Goal: Check status: Check status

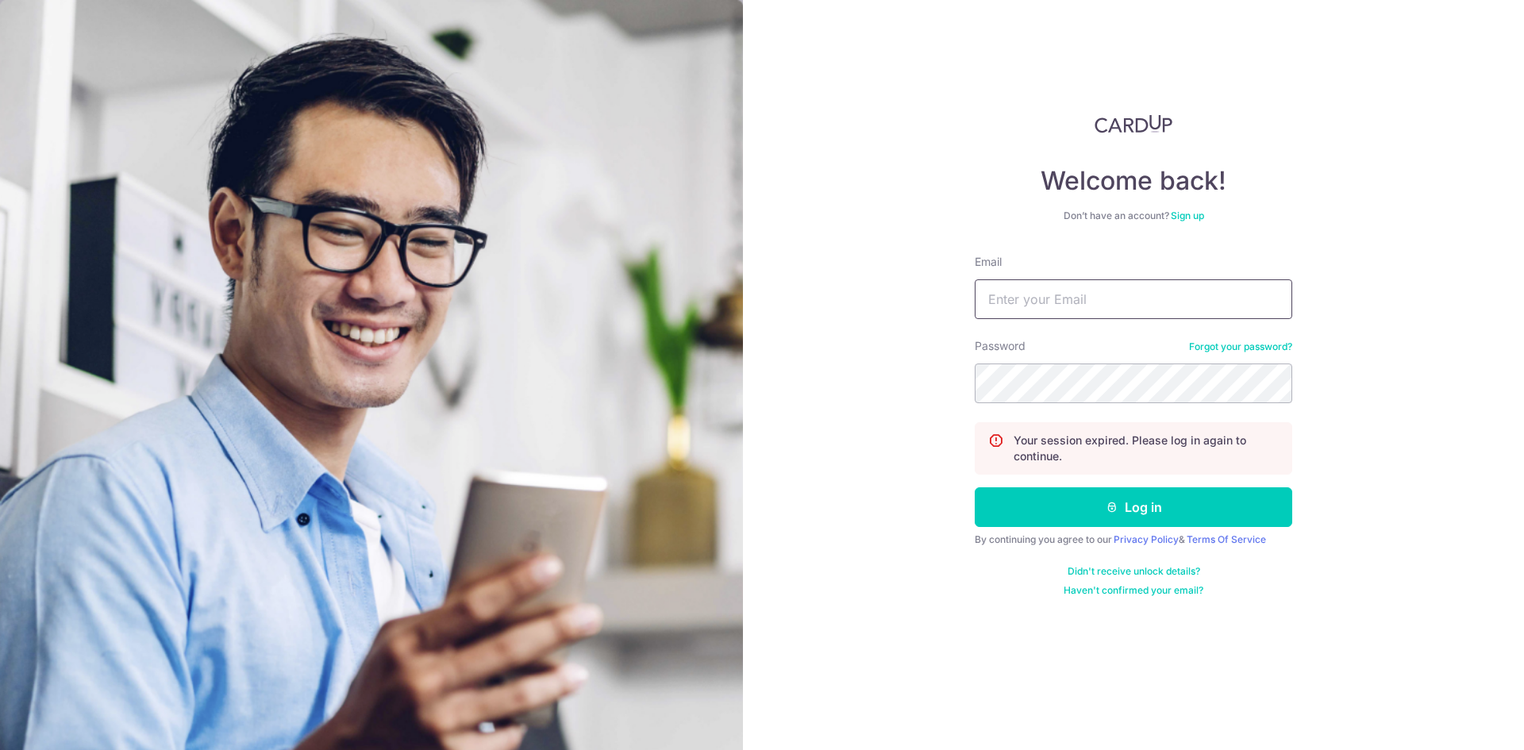
click at [1011, 283] on div "Email" at bounding box center [1133, 286] width 317 height 65
click at [1024, 293] on input "Email" at bounding box center [1133, 299] width 317 height 40
type input "[EMAIL_ADDRESS][DOMAIN_NAME]"
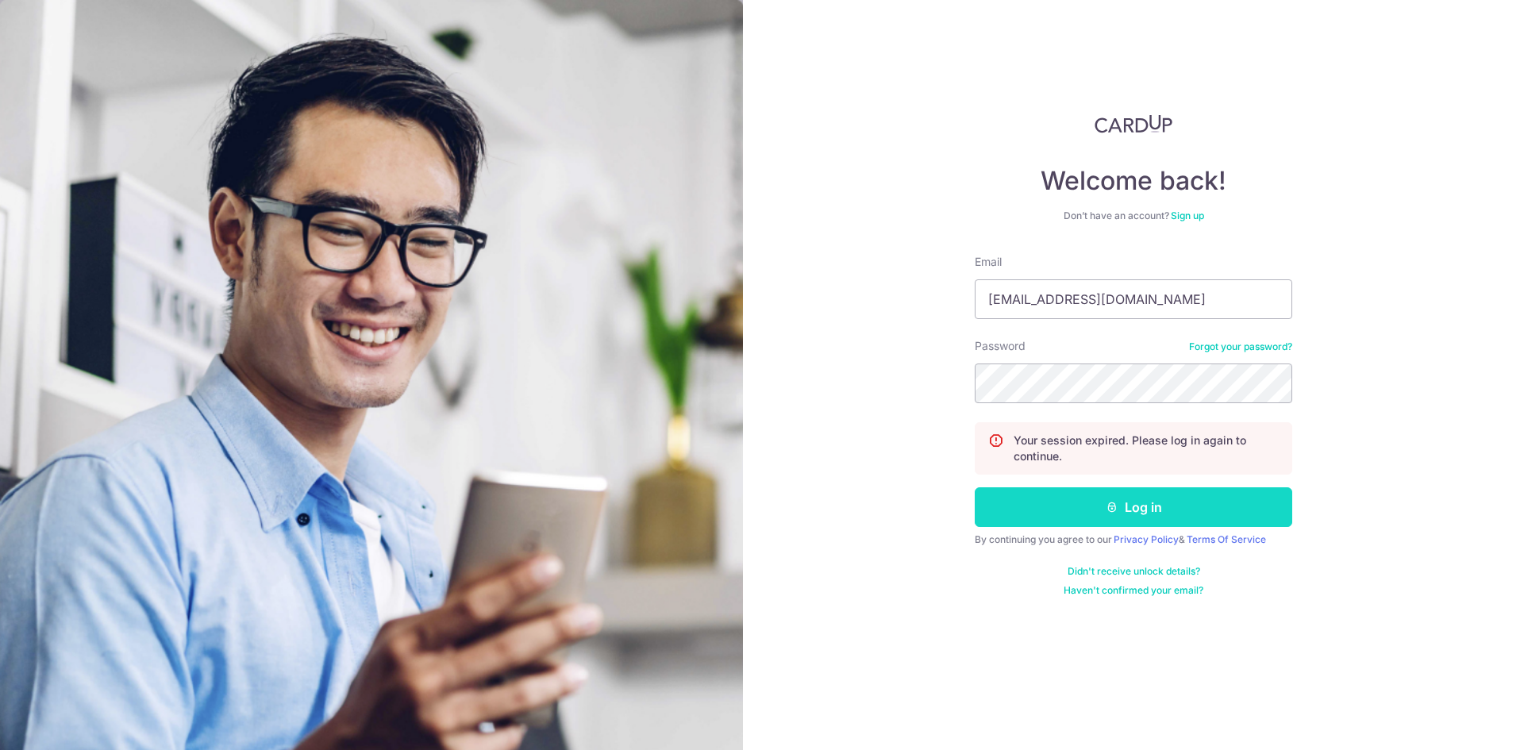
click at [1160, 503] on button "Log in" at bounding box center [1133, 507] width 317 height 40
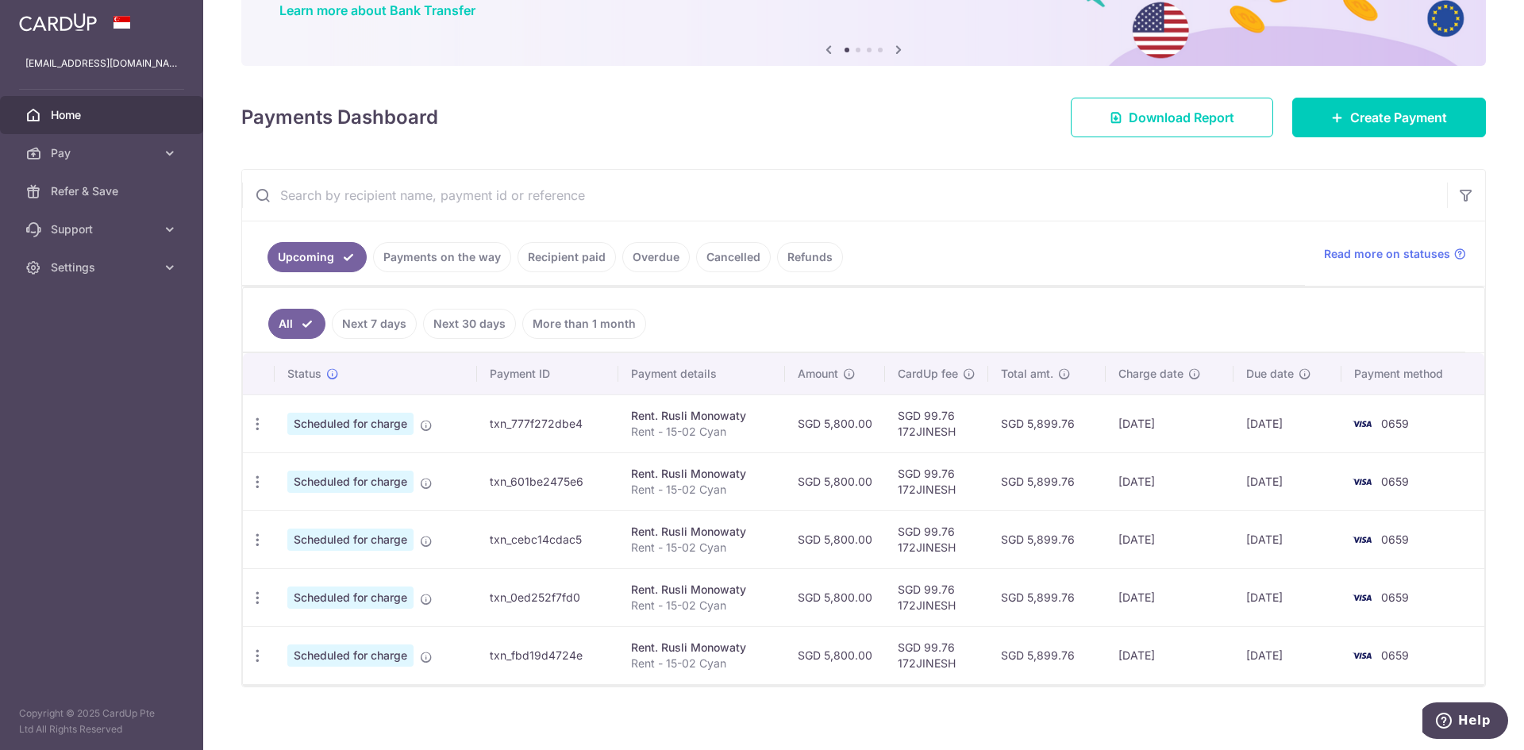
scroll to position [149, 0]
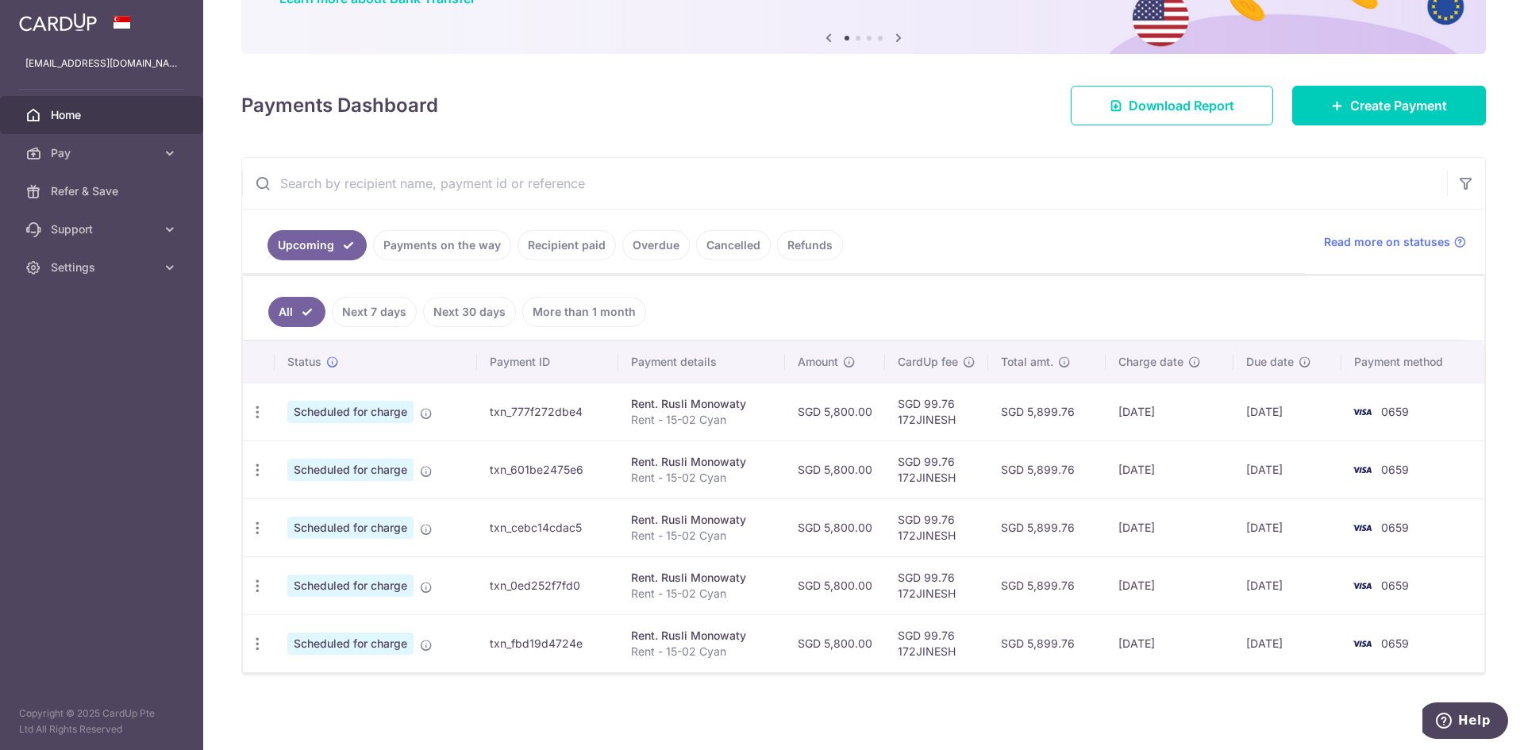
click at [467, 242] on link "Payments on the way" at bounding box center [442, 245] width 138 height 30
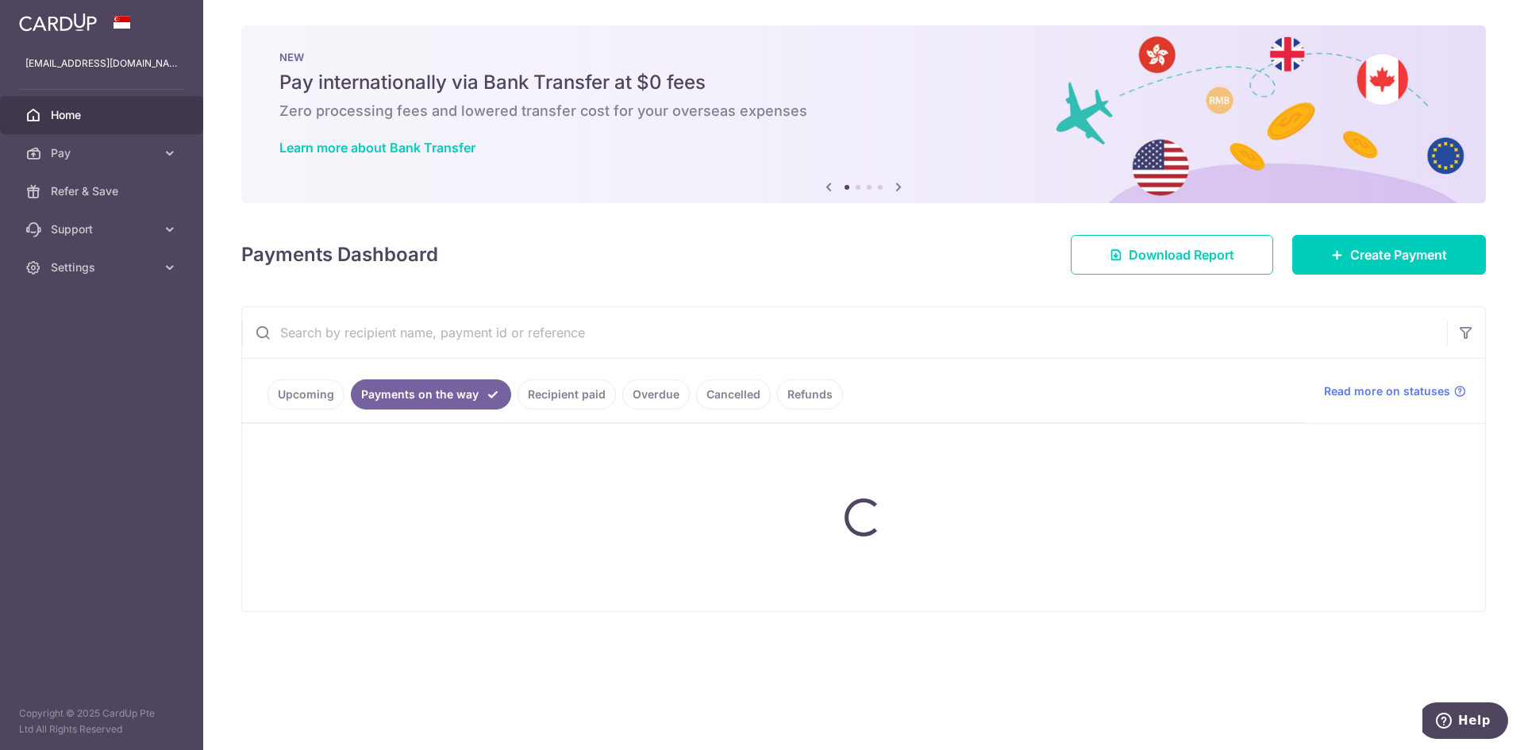
scroll to position [0, 0]
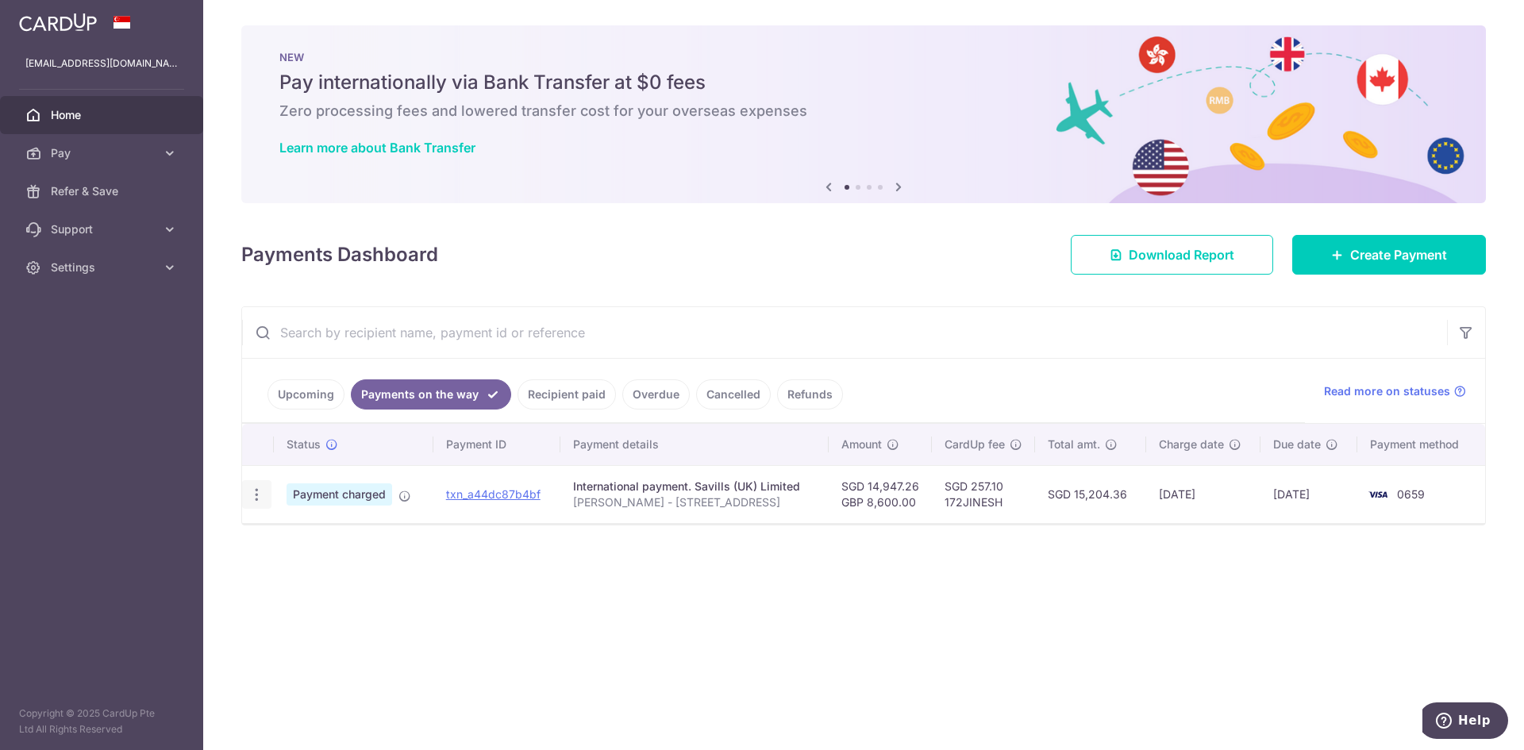
click at [257, 497] on icon "button" at bounding box center [256, 495] width 17 height 17
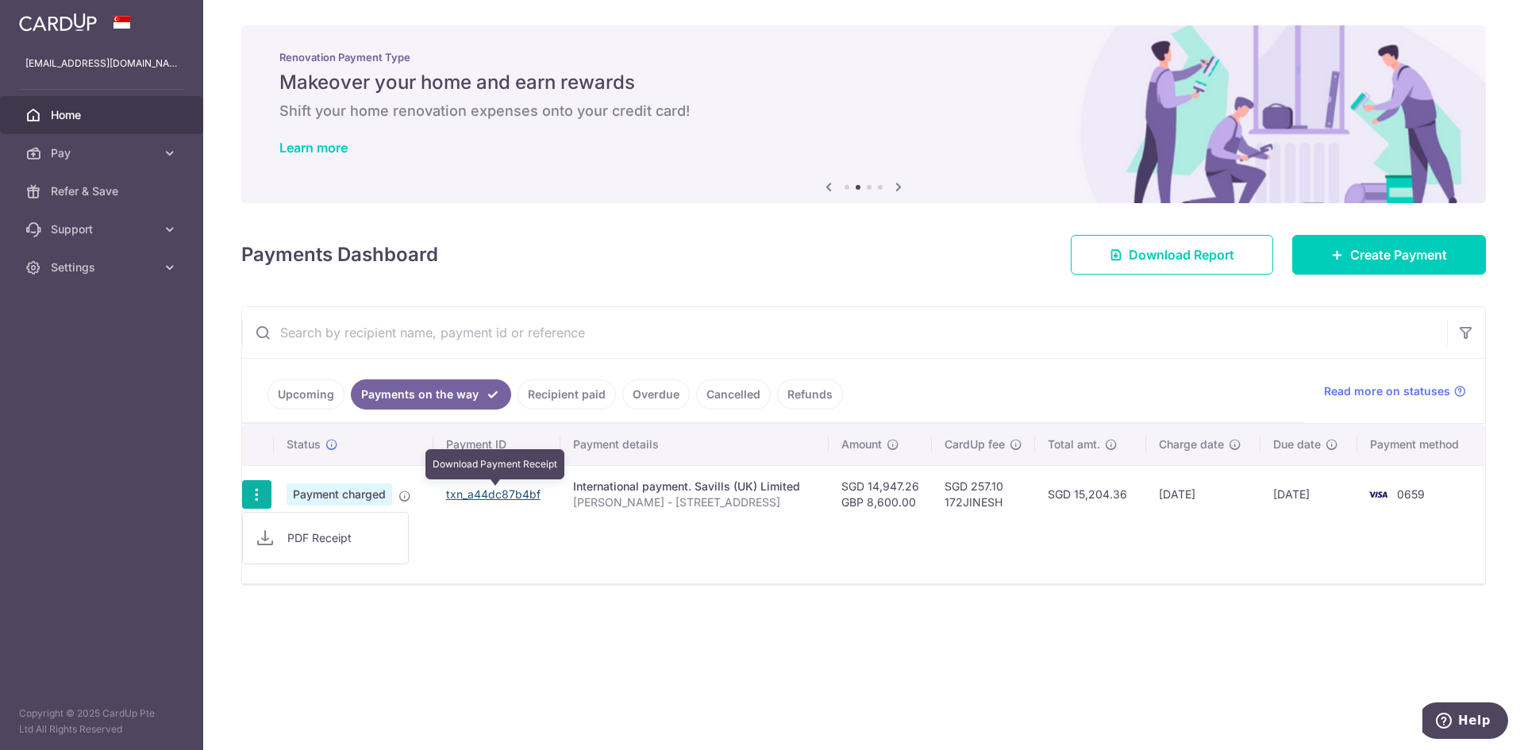
click at [529, 494] on link "txn_a44dc87b4bf" at bounding box center [493, 493] width 94 height 13
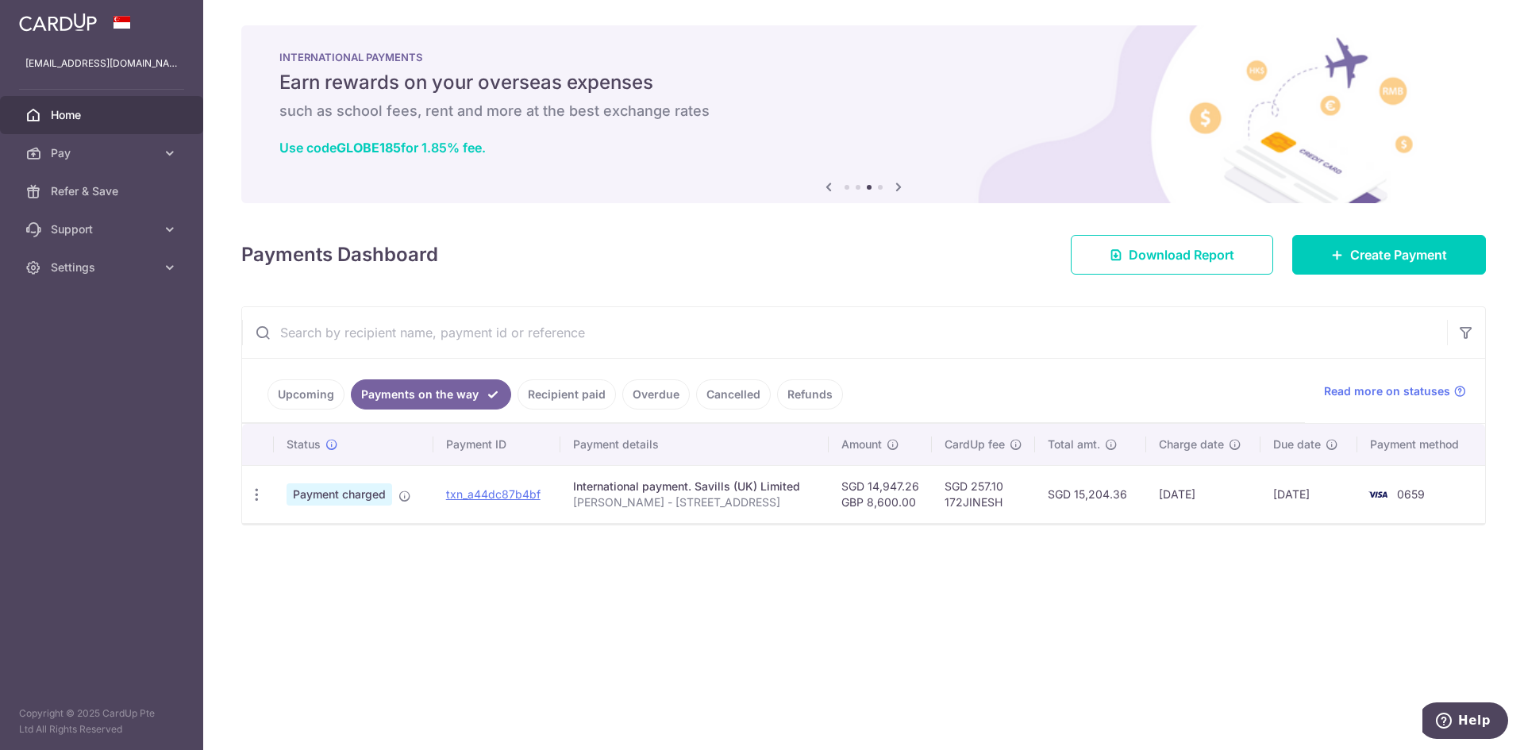
click at [573, 391] on link "Recipient paid" at bounding box center [566, 394] width 98 height 30
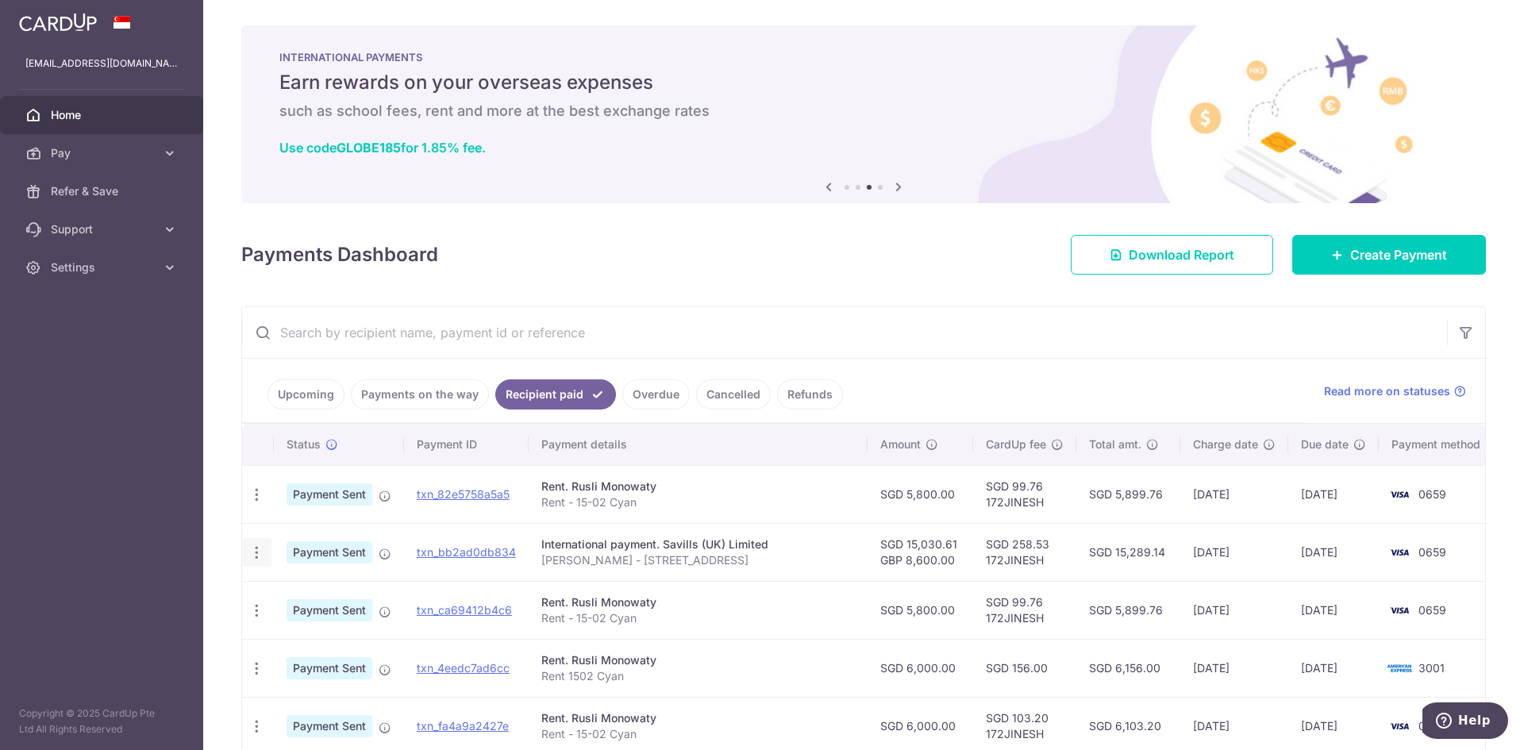
click at [258, 503] on icon "button" at bounding box center [256, 495] width 17 height 17
click at [309, 592] on span "PDF Receipt" at bounding box center [341, 596] width 108 height 16
